Goal: Information Seeking & Learning: Compare options

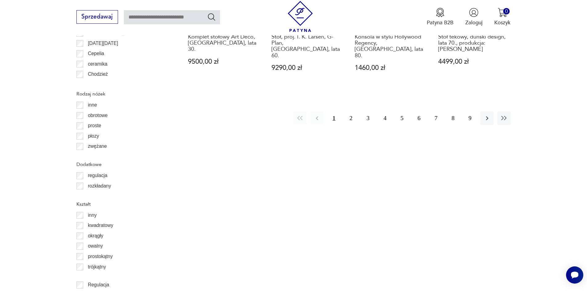
scroll to position [803, 0]
click at [83, 233] on label "okrągły" at bounding box center [93, 235] width 20 height 10
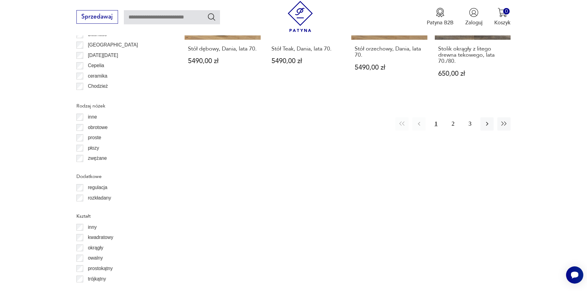
scroll to position [794, 0]
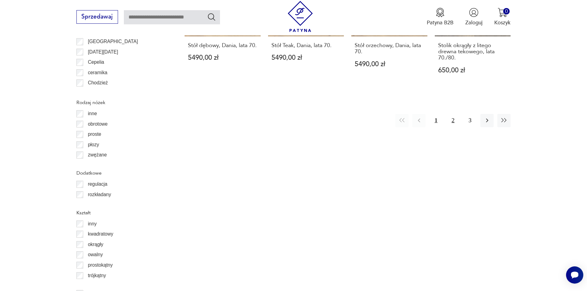
click at [449, 114] on button "2" at bounding box center [452, 120] width 13 height 13
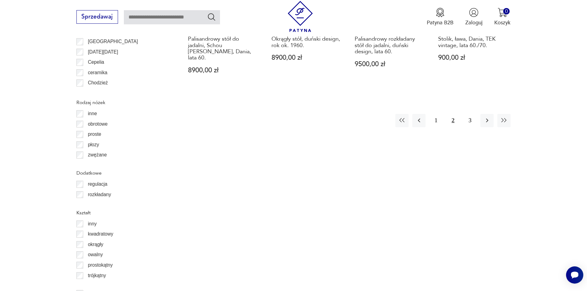
scroll to position [701, 0]
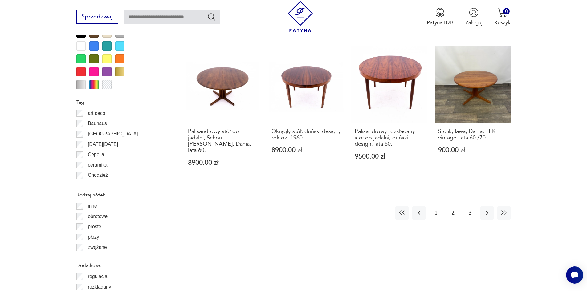
click at [467, 206] on button "3" at bounding box center [469, 212] width 13 height 13
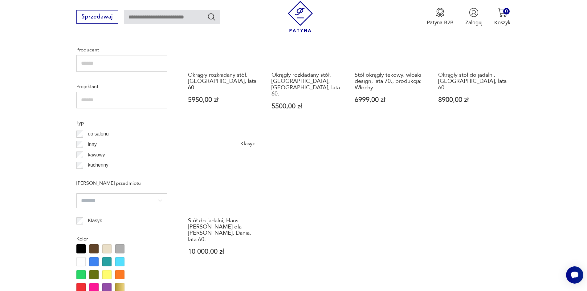
scroll to position [486, 0]
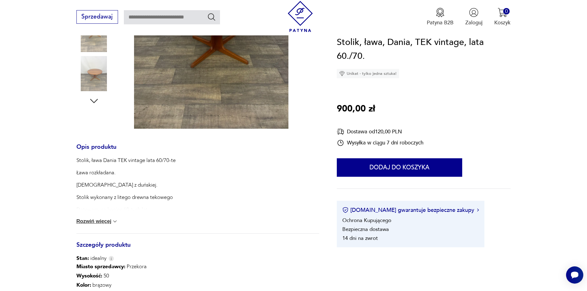
scroll to position [216, 0]
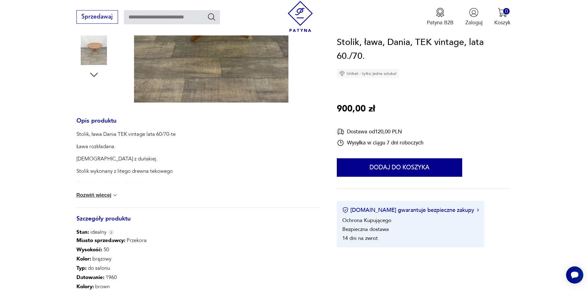
click at [91, 191] on div "Stolik, ława Dania TEK vintage lata 60/70-te Ława rozkładana. Stolik z duńskiej…" at bounding box center [197, 169] width 243 height 77
click at [87, 194] on button "Rozwiń więcej" at bounding box center [97, 195] width 42 height 6
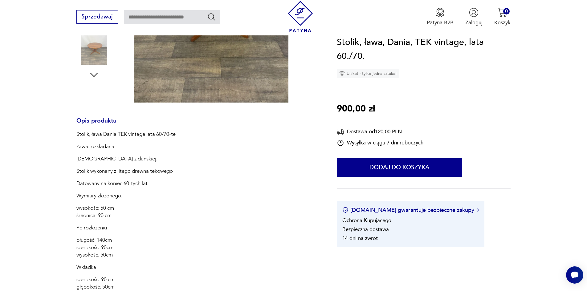
scroll to position [62, 0]
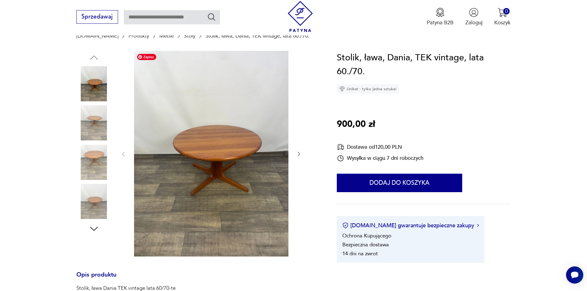
click at [95, 131] on img at bounding box center [93, 122] width 35 height 35
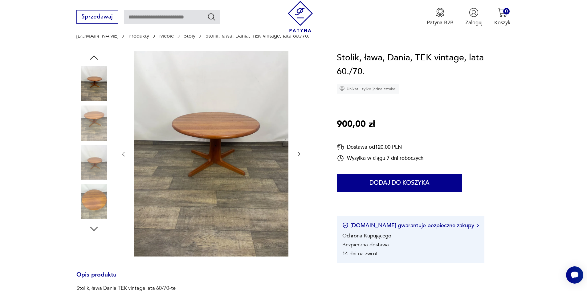
click at [91, 136] on img at bounding box center [93, 122] width 35 height 35
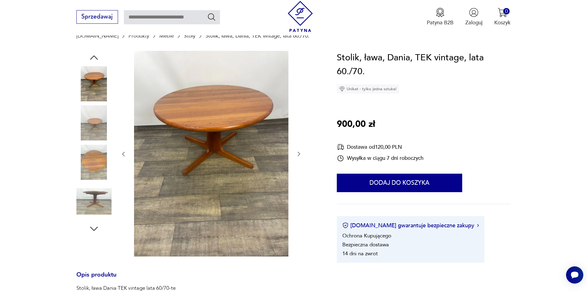
click at [91, 136] on img at bounding box center [93, 122] width 35 height 35
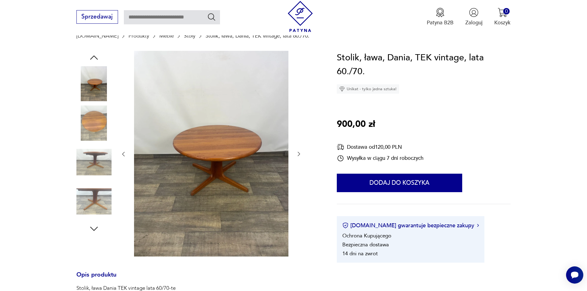
click at [91, 136] on img at bounding box center [93, 122] width 35 height 35
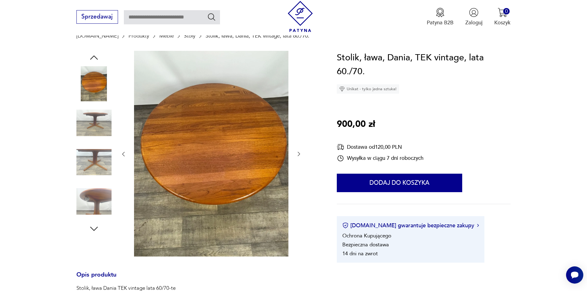
click at [91, 136] on img at bounding box center [93, 122] width 35 height 35
